Goal: Find contact information: Find contact information

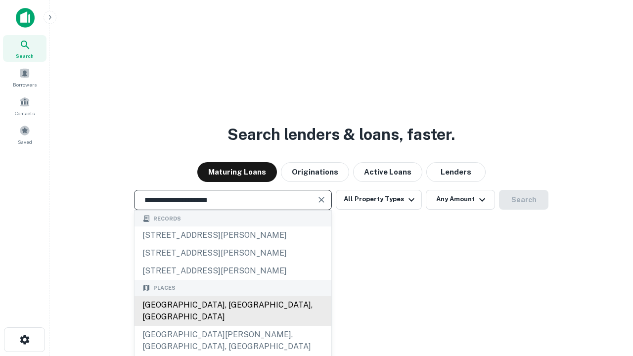
click at [232, 326] on div "[GEOGRAPHIC_DATA], [GEOGRAPHIC_DATA], [GEOGRAPHIC_DATA]" at bounding box center [232, 311] width 197 height 30
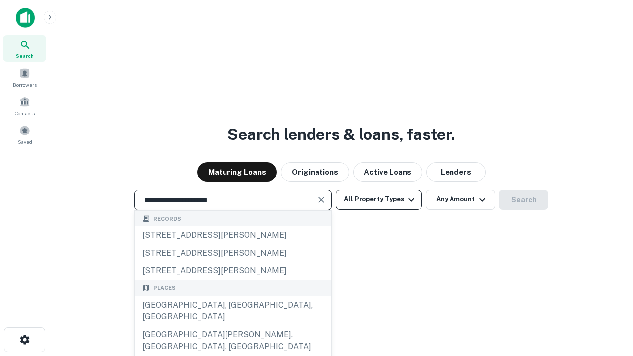
type input "**********"
click at [379, 199] on button "All Property Types" at bounding box center [379, 200] width 86 height 20
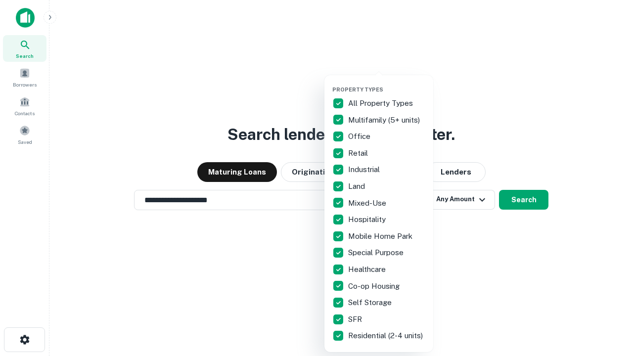
click at [387, 83] on button "button" at bounding box center [386, 83] width 109 height 0
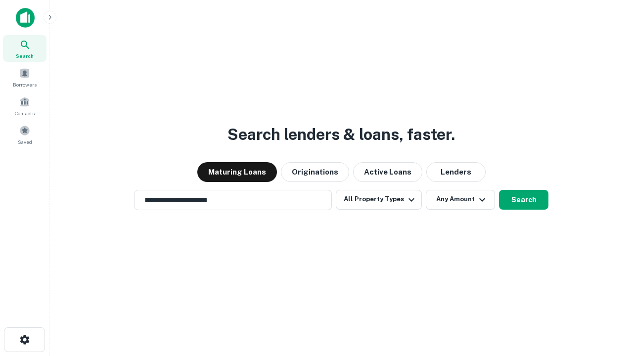
scroll to position [6, 119]
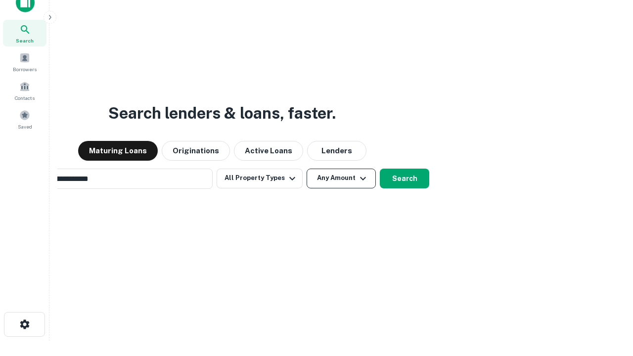
click at [306, 169] on button "Any Amount" at bounding box center [340, 179] width 69 height 20
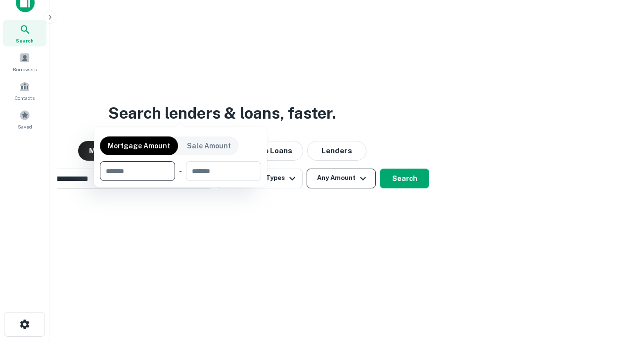
scroll to position [16, 0]
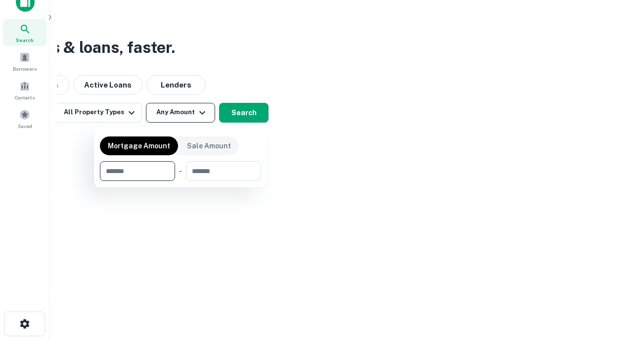
type input "*******"
click at [180, 181] on button "button" at bounding box center [180, 181] width 161 height 0
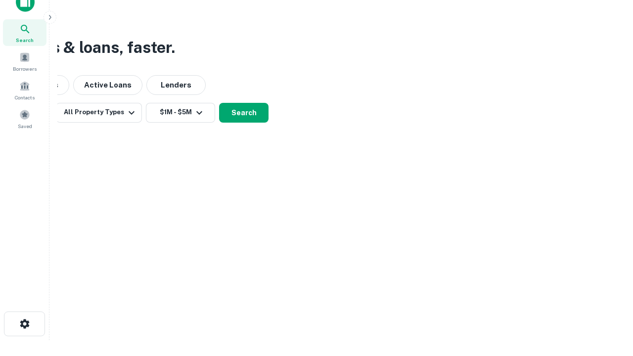
scroll to position [15, 0]
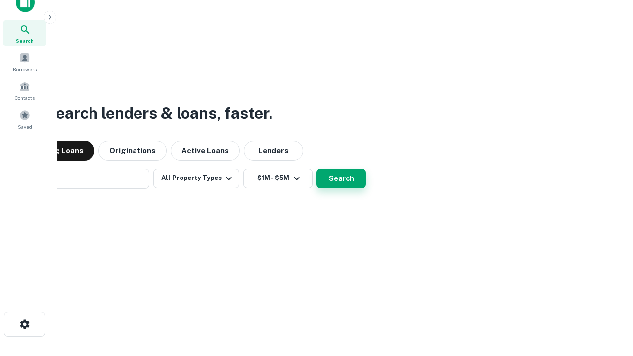
click at [316, 169] on button "Search" at bounding box center [340, 179] width 49 height 20
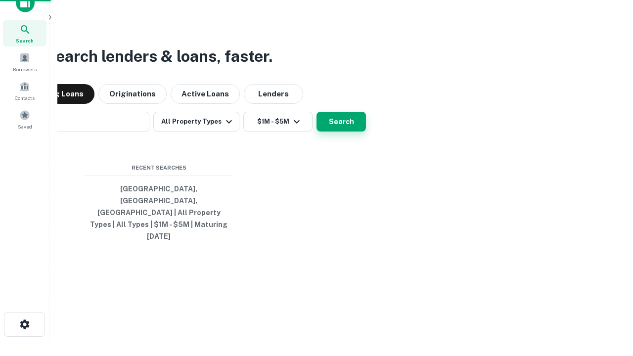
scroll to position [16, 0]
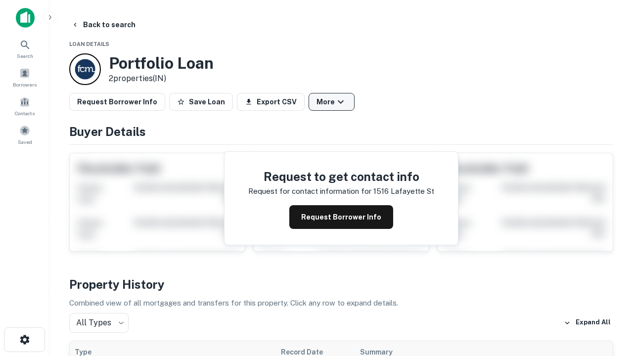
click at [331, 102] on button "More" at bounding box center [331, 102] width 46 height 18
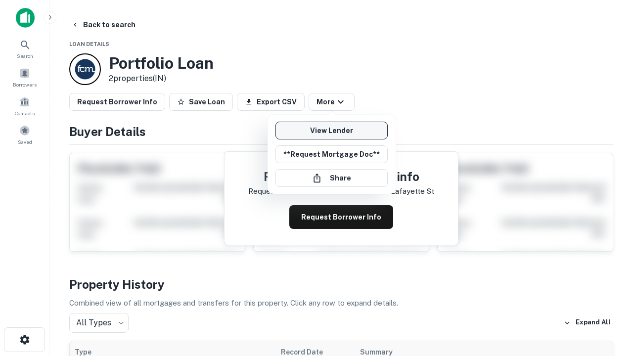
click at [331, 130] on link "View Lender" at bounding box center [331, 131] width 112 height 18
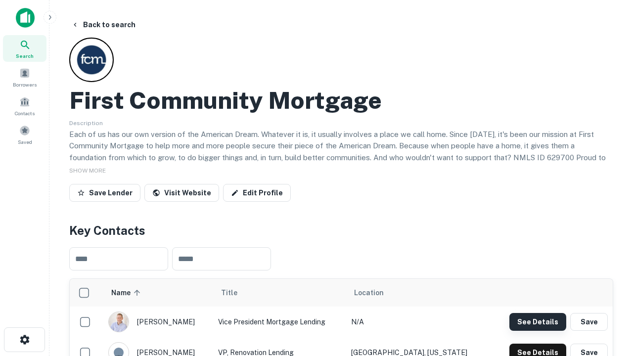
click at [537, 321] on button "See Details" at bounding box center [537, 322] width 57 height 18
click at [24, 340] on icon "button" at bounding box center [25, 340] width 12 height 12
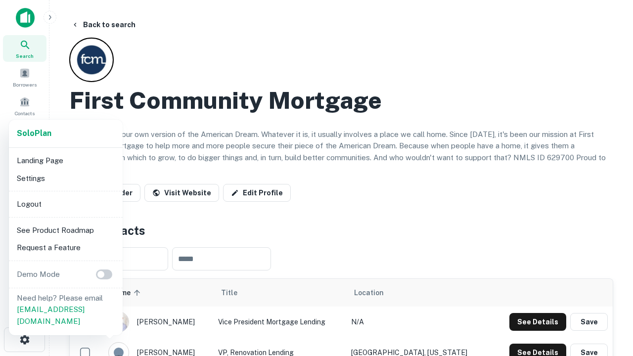
click at [65, 204] on li "Logout" at bounding box center [66, 204] width 106 height 18
